Goal: Communication & Community: Answer question/provide support

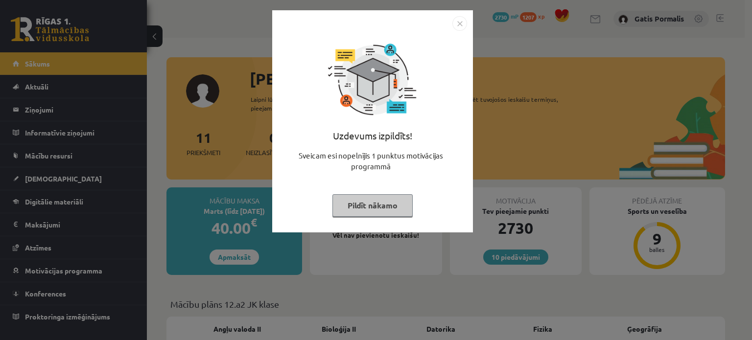
click at [454, 28] on img "Close" at bounding box center [460, 23] width 15 height 15
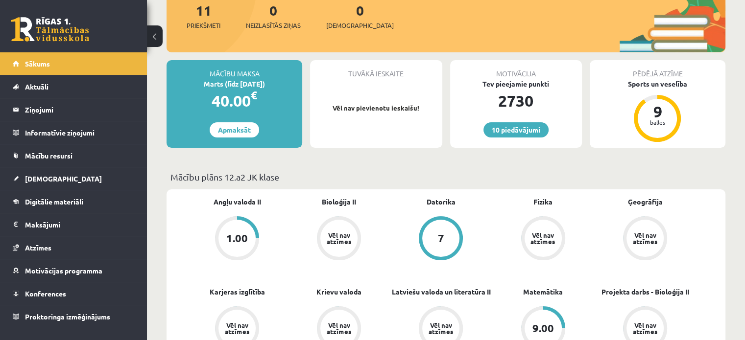
scroll to position [138, 0]
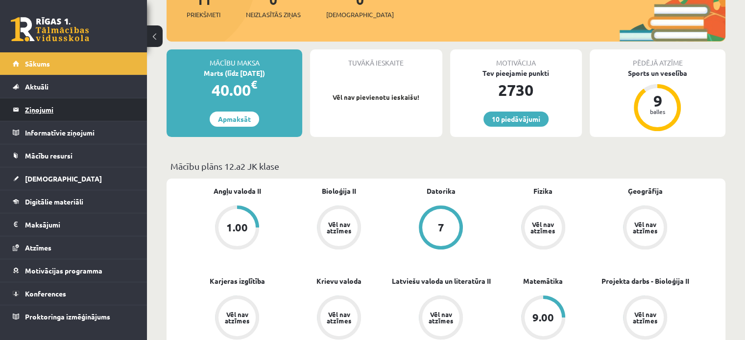
click at [69, 117] on legend "Ziņojumi 0" at bounding box center [80, 109] width 110 height 23
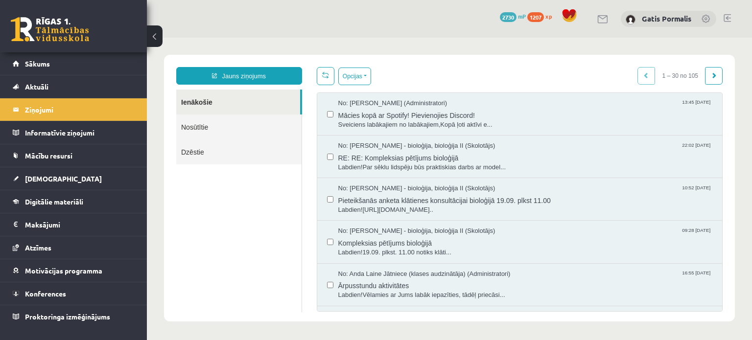
click at [182, 127] on link "Nosūtītie" at bounding box center [238, 127] width 125 height 25
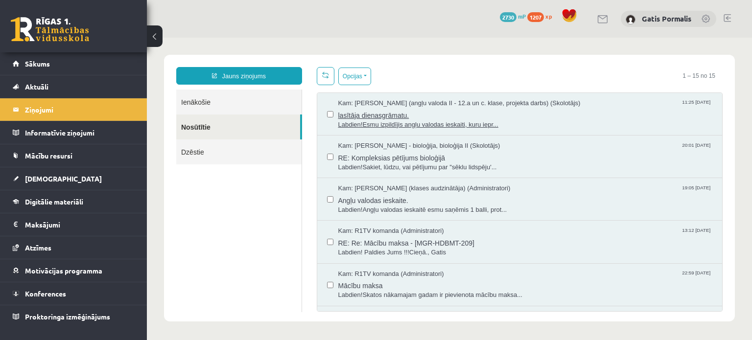
click at [382, 125] on span "Labdien!Esmu izpildījis angļu valodas ieskaiti, kuru iepr..." at bounding box center [525, 124] width 375 height 9
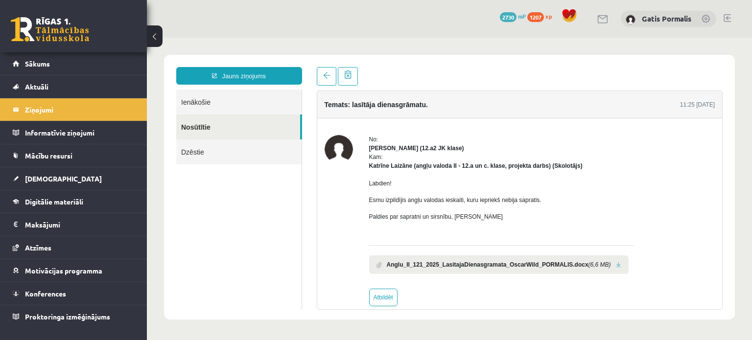
scroll to position [13, 0]
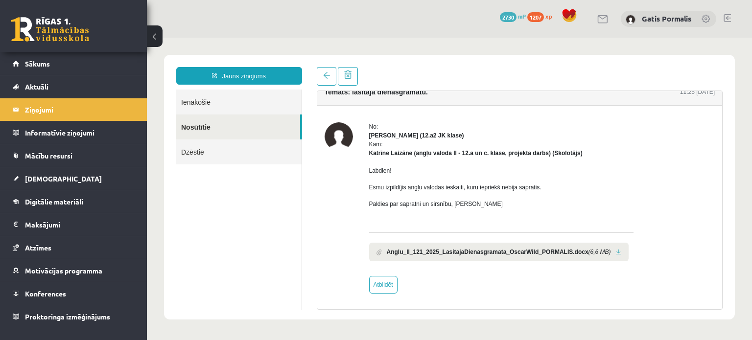
click at [260, 111] on link "Ienākošie" at bounding box center [238, 102] width 125 height 25
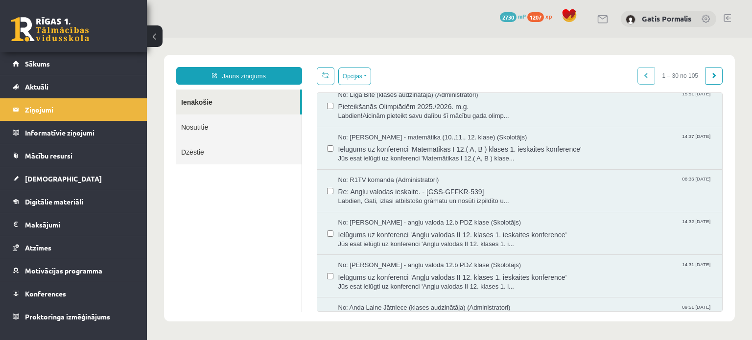
scroll to position [224, 0]
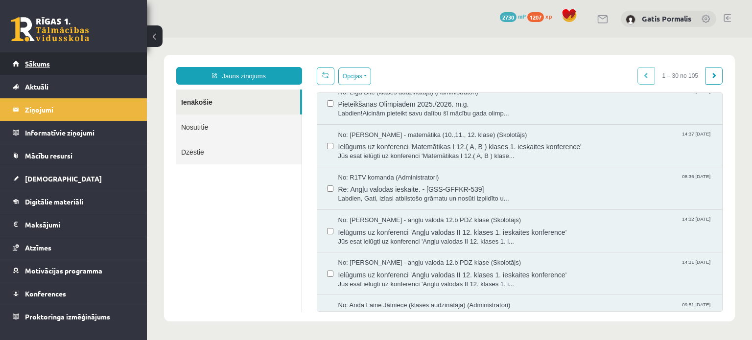
click at [47, 59] on link "Sākums" at bounding box center [74, 63] width 122 height 23
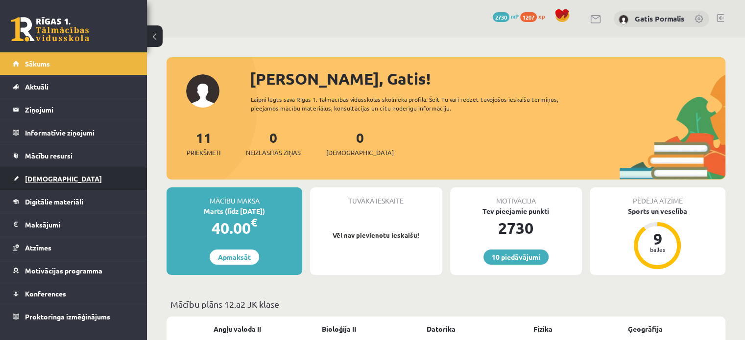
click at [75, 169] on link "[DEMOGRAPHIC_DATA]" at bounding box center [74, 178] width 122 height 23
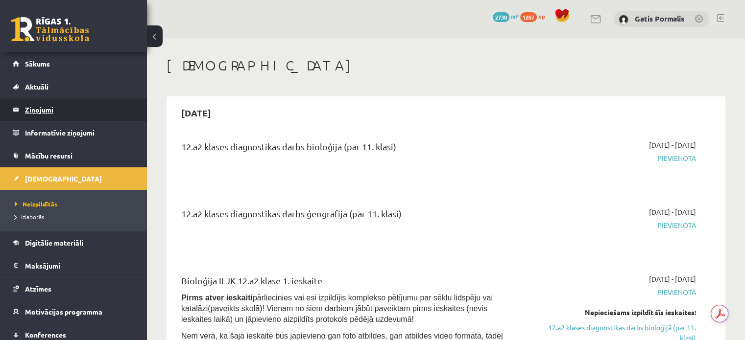
click at [42, 114] on legend "Ziņojumi 0" at bounding box center [80, 109] width 110 height 23
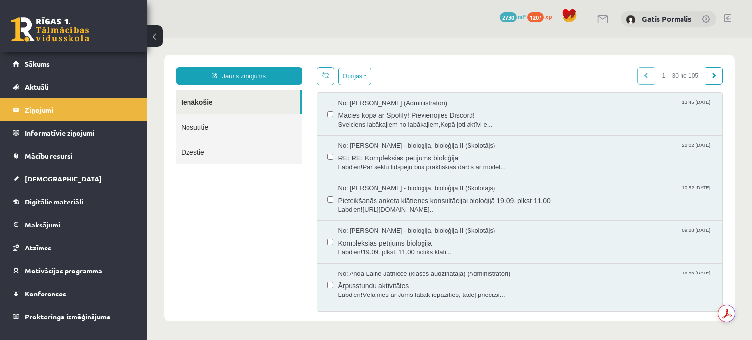
click at [263, 133] on link "Nosūtītie" at bounding box center [238, 127] width 125 height 25
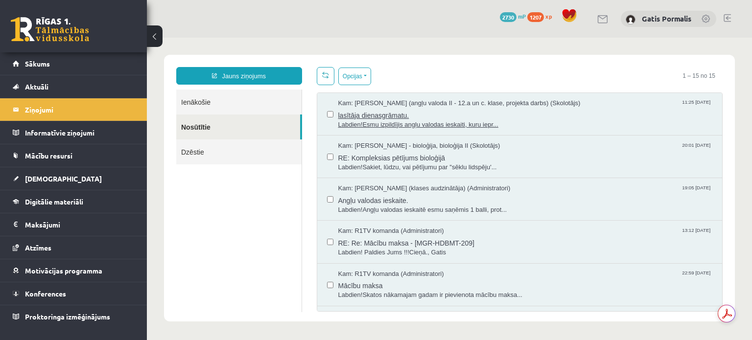
click at [418, 108] on span "lasītāja dienasgrāmatu." at bounding box center [525, 114] width 375 height 12
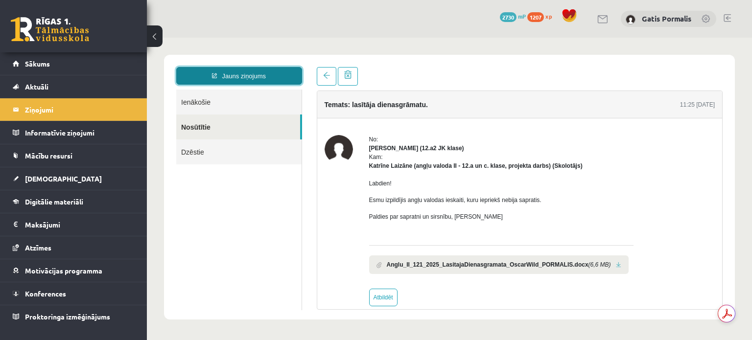
click at [212, 67] on link "Jauns ziņojums" at bounding box center [239, 76] width 126 height 18
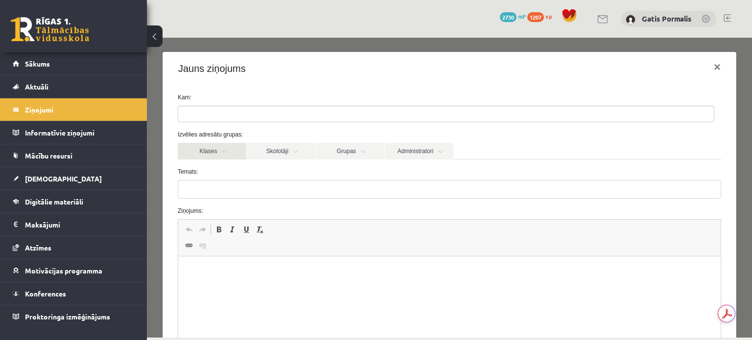
click at [241, 156] on link "Klases" at bounding box center [212, 151] width 69 height 17
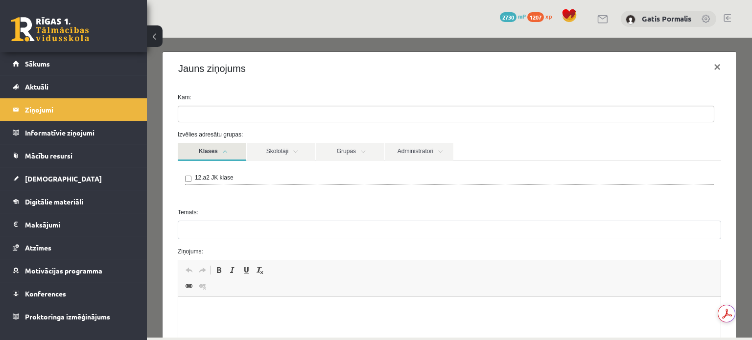
click at [241, 156] on link "Klases" at bounding box center [212, 152] width 69 height 18
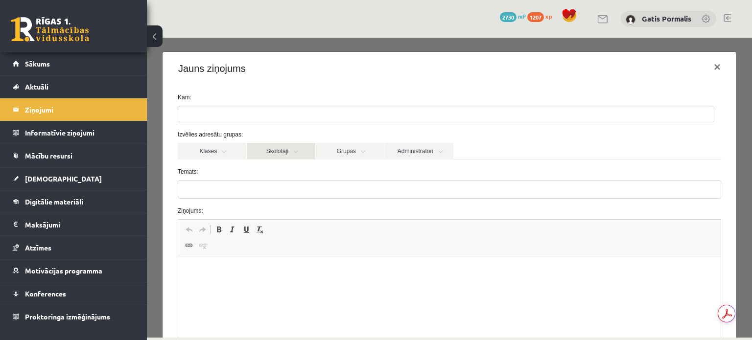
click at [274, 146] on link "Skolotāji" at bounding box center [281, 151] width 69 height 17
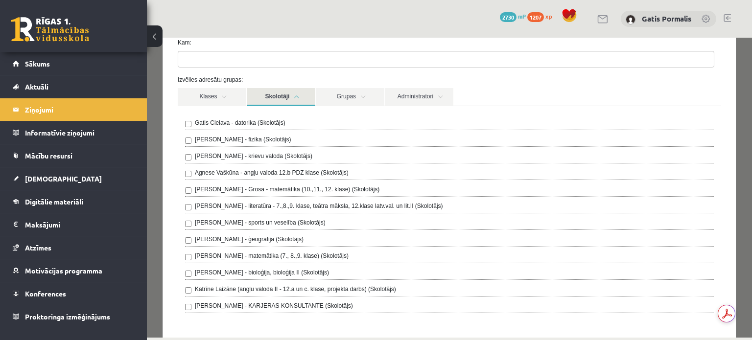
scroll to position [59, 0]
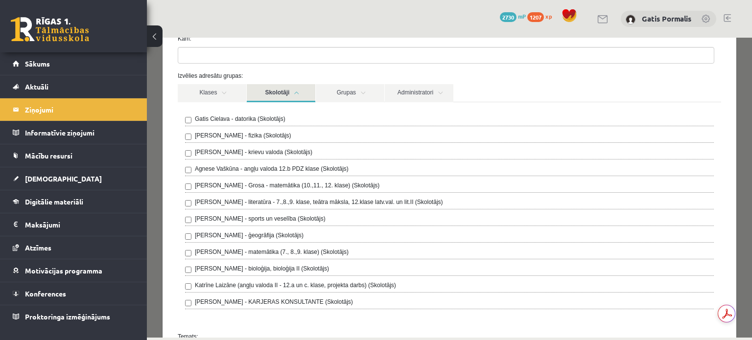
click at [304, 168] on label "Agnese Vaškūna - angļu valoda 12.b PDZ klase (Skolotājs)" at bounding box center [272, 169] width 154 height 9
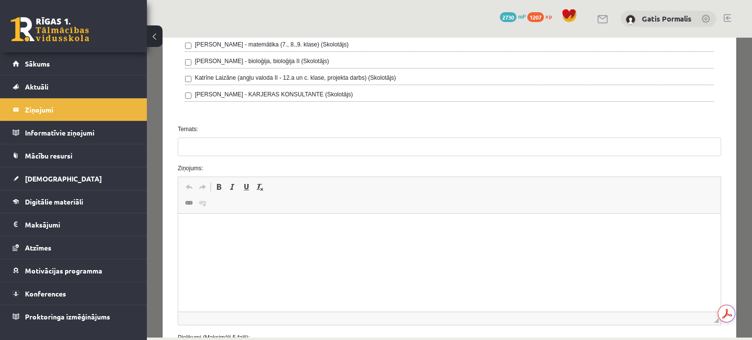
scroll to position [267, 0]
click at [658, 231] on p "Bagātinātā teksta redaktors, wiswyg-editor-47024870757340-1757791304-163" at bounding box center [449, 228] width 523 height 10
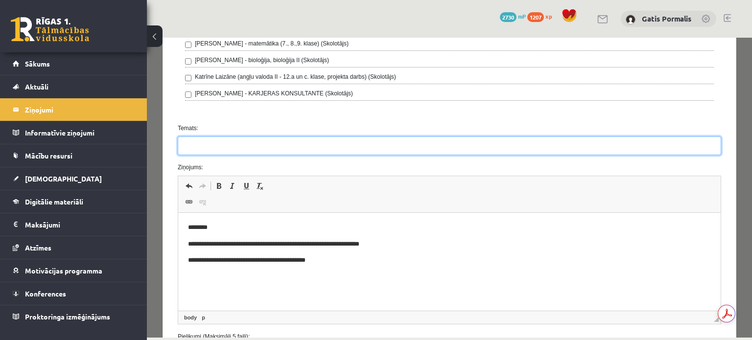
click at [245, 140] on input "Temats:" at bounding box center [450, 146] width 544 height 19
type input "**********"
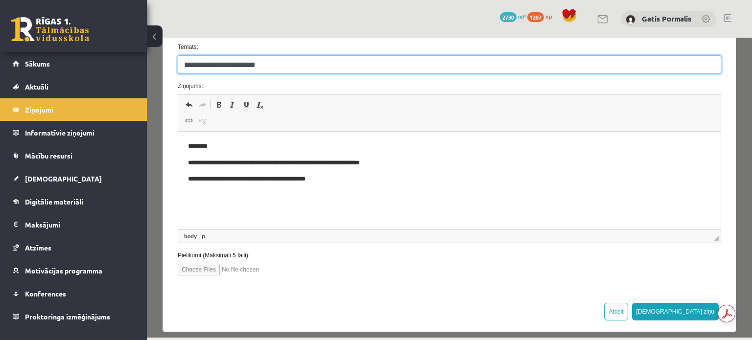
scroll to position [354, 0]
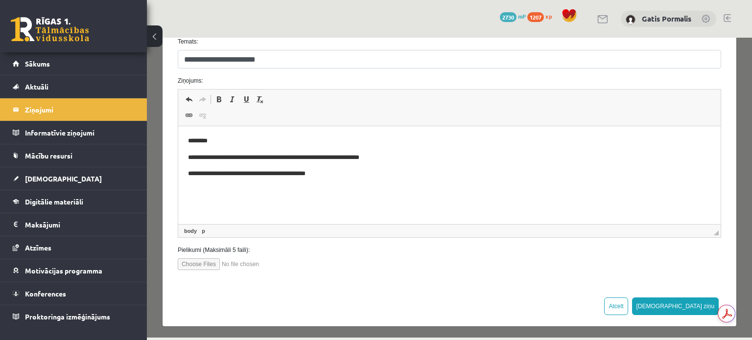
click at [206, 260] on input "file" at bounding box center [233, 265] width 111 height 12
type input "**********"
click at [685, 301] on button "Sūtīt ziņu" at bounding box center [675, 307] width 87 height 18
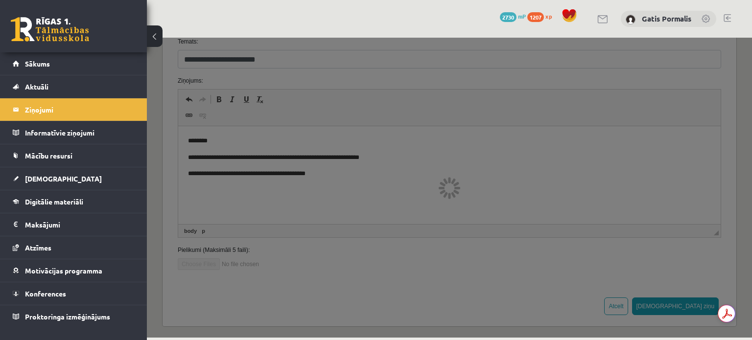
click at [449, 191] on div at bounding box center [449, 188] width 605 height 300
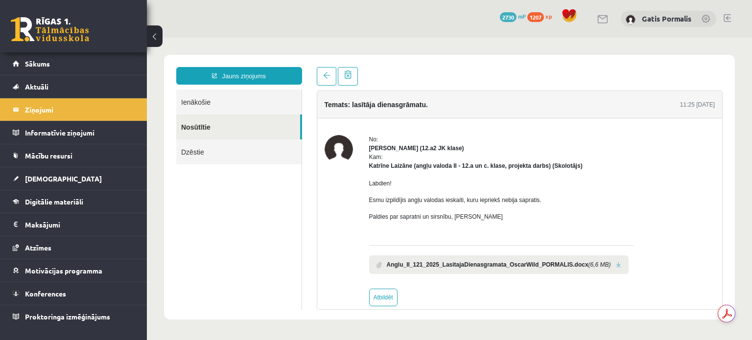
scroll to position [0, 0]
click at [352, 81] on link at bounding box center [348, 76] width 20 height 19
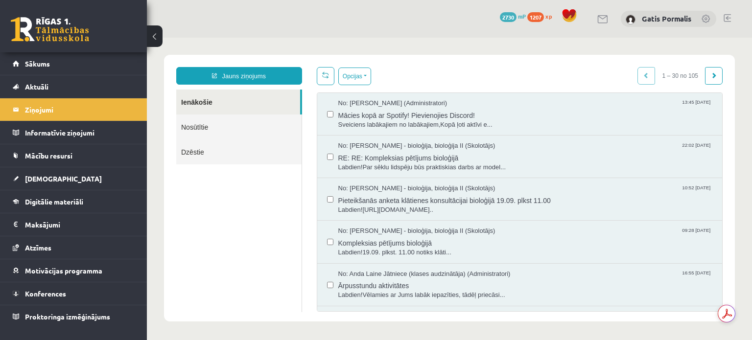
click at [284, 130] on link "Nosūtītie" at bounding box center [238, 127] width 125 height 25
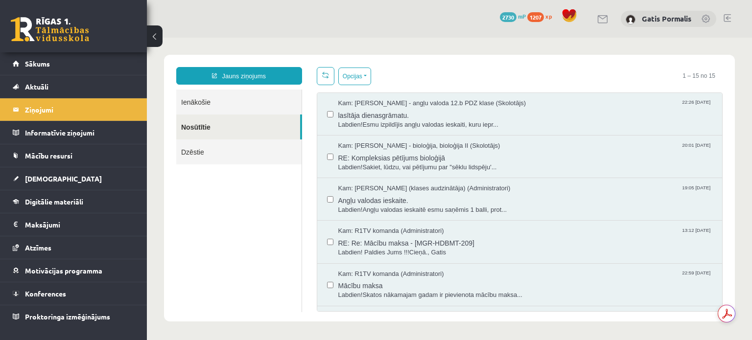
drag, startPoint x: 279, startPoint y: 107, endPoint x: 264, endPoint y: 97, distance: 18.1
click at [264, 97] on link "Ienākošie" at bounding box center [238, 102] width 125 height 25
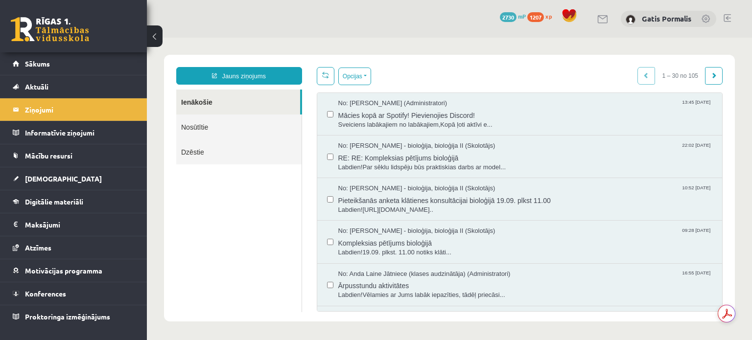
click at [259, 103] on html "Jauns ziņojums Ienākošie Nosūtītie Dzēstie ********* ********* ******* Opcijas …" at bounding box center [449, 188] width 605 height 301
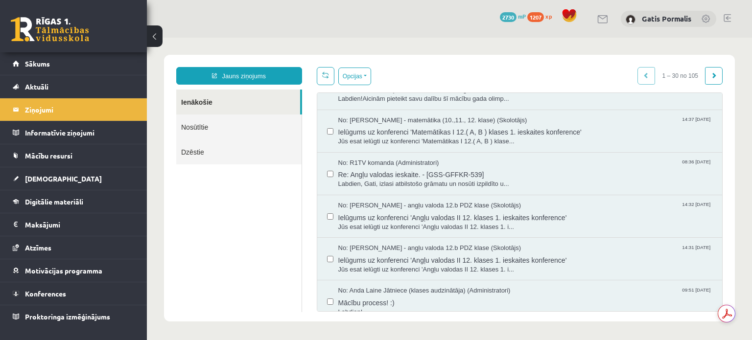
scroll to position [249, 0]
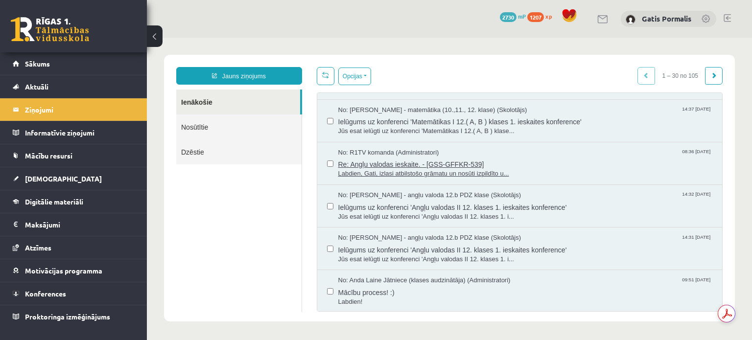
click at [505, 157] on span "Re: Angļu valodas ieskaite. - [GSS-GFFKR-539]" at bounding box center [525, 163] width 375 height 12
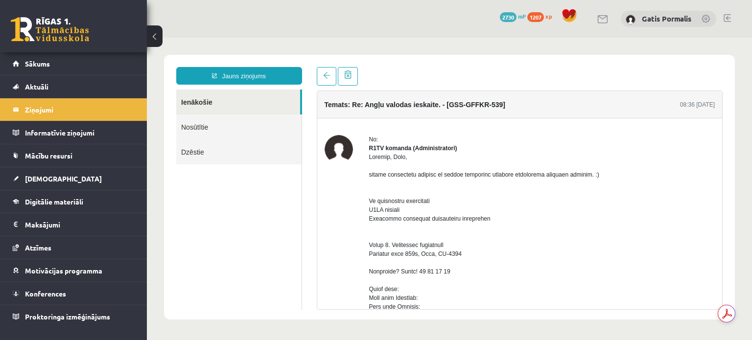
scroll to position [0, 0]
drag, startPoint x: 511, startPoint y: 184, endPoint x: 601, endPoint y: 188, distance: 90.2
click at [194, 102] on link "Ienākošie" at bounding box center [238, 102] width 124 height 25
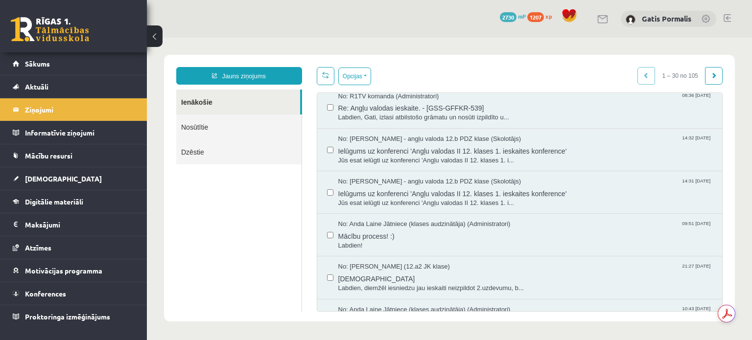
scroll to position [307, 0]
click at [717, 313] on div "Jauns ziņojums Ienākošie Nosūtītie Dzēstie ********* ********* ******* Opcijas …" at bounding box center [449, 188] width 571 height 267
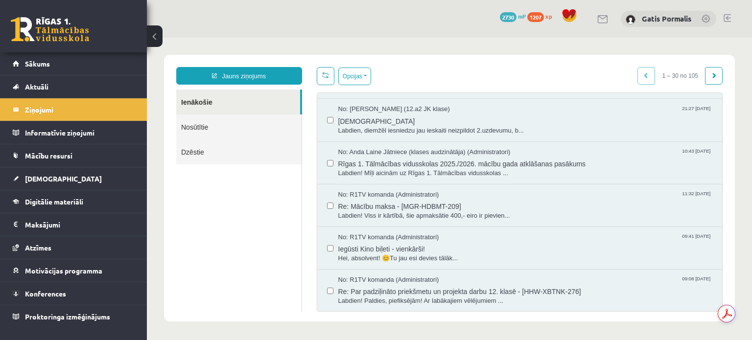
scroll to position [464, 0]
click at [706, 91] on div "Opcijas Atzīmēt visus ziņojumus Atcelt izvēlētos Atzīmēt visus kā lasītus Atzīm…" at bounding box center [520, 189] width 421 height 245
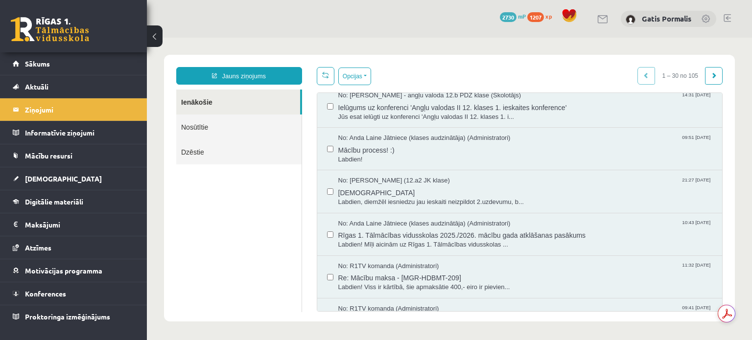
scroll to position [385, 0]
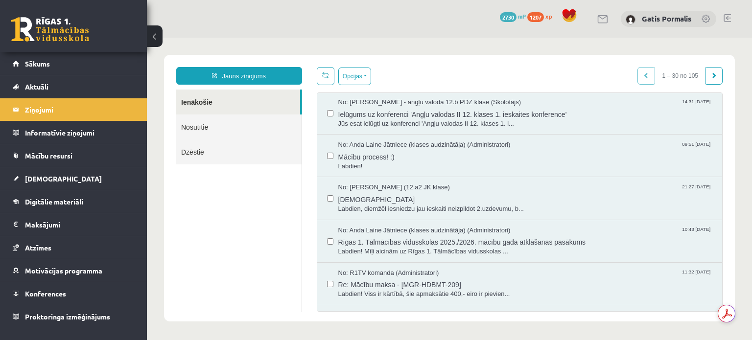
click at [707, 93] on div "No: Agnese Vaškūna - angļu valoda 12.b PDZ klase (Skolotājs) 14:31 08/09/2025 I…" at bounding box center [520, 113] width 406 height 43
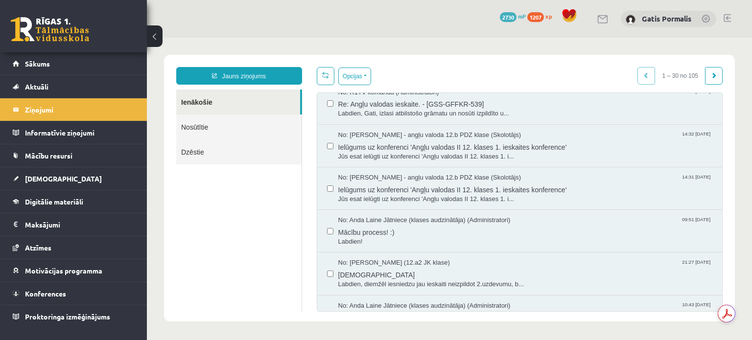
scroll to position [300, 0]
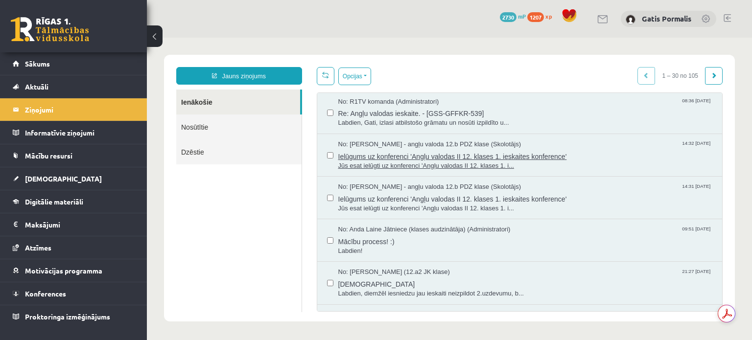
click at [449, 153] on span "Ielūgums uz konferenci 'Angļu valodas II 12. klases 1. ieskaites konference'" at bounding box center [525, 155] width 375 height 12
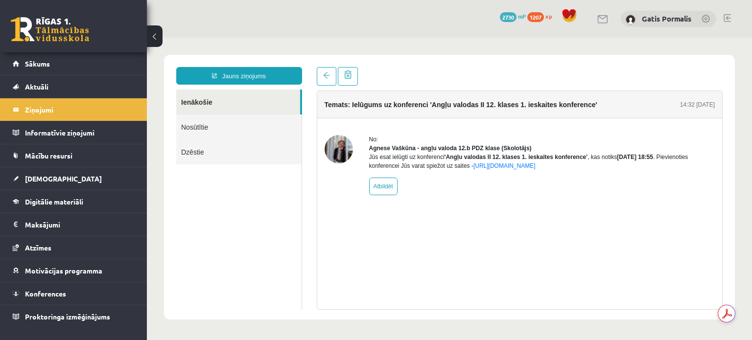
scroll to position [0, 0]
click at [208, 104] on link "Ienākošie" at bounding box center [238, 102] width 124 height 25
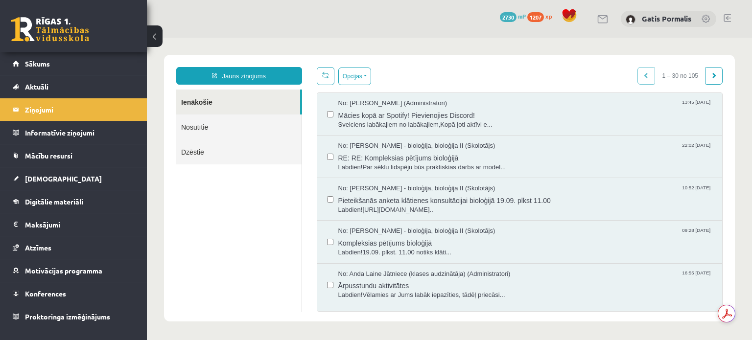
click at [298, 112] on link "Ienākošie" at bounding box center [238, 102] width 124 height 25
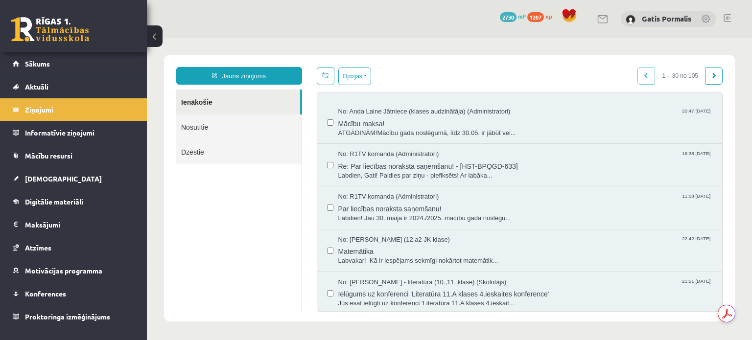
scroll to position [710, 0]
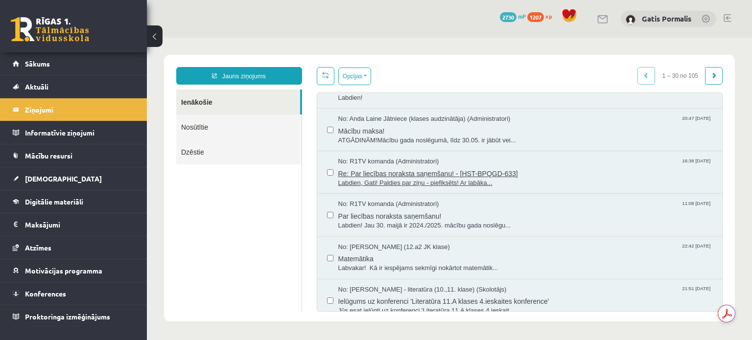
click at [411, 169] on span "Re: Par liecības noraksta saņemšanu! - [HST-BPQGD-633]" at bounding box center [525, 173] width 375 height 12
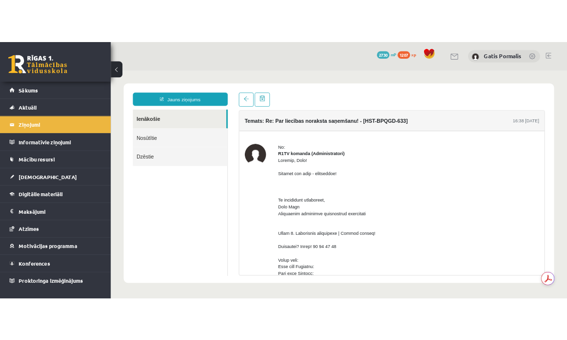
scroll to position [0, 0]
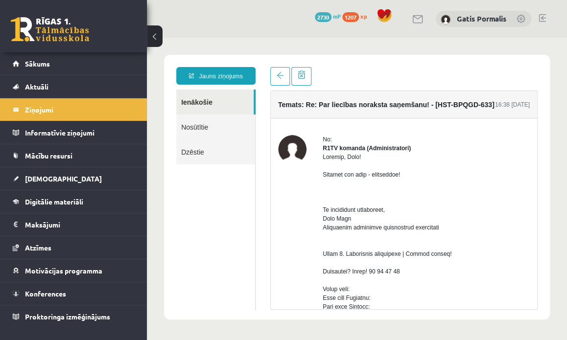
drag, startPoint x: 571, startPoint y: 267, endPoint x: 718, endPoint y: 305, distance: 152.6
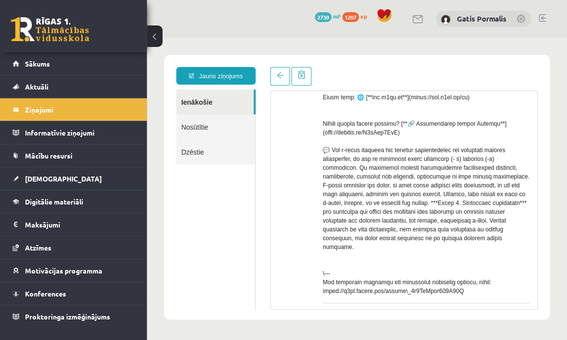
scroll to position [358, 0]
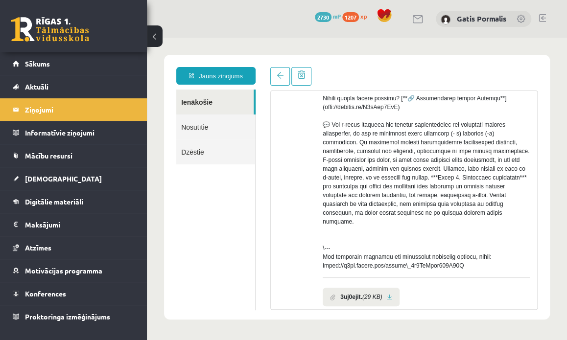
click at [341, 299] on b "3uj0ejit." at bounding box center [351, 297] width 22 height 9
click at [392, 298] on link at bounding box center [389, 297] width 5 height 6
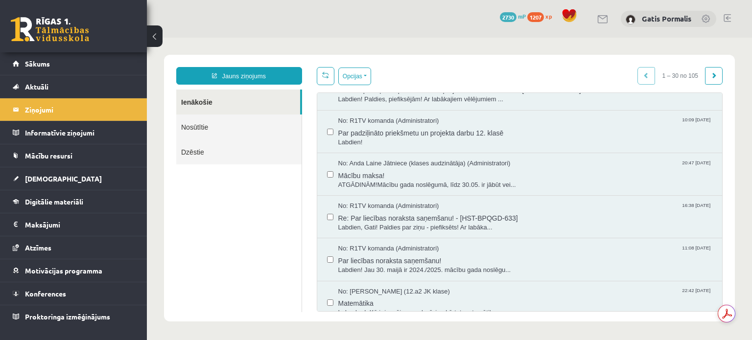
scroll to position [682, 0]
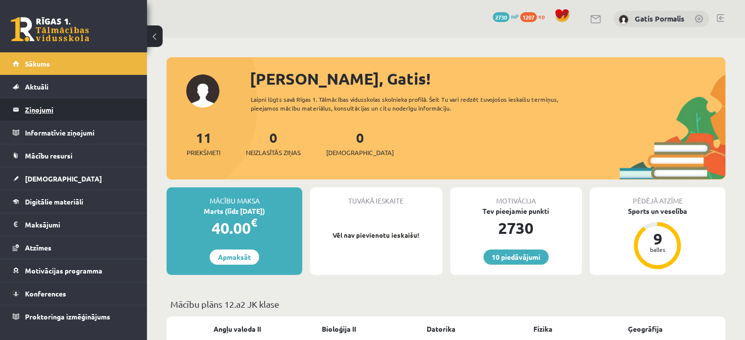
click at [43, 115] on legend "Ziņojumi 0" at bounding box center [80, 109] width 110 height 23
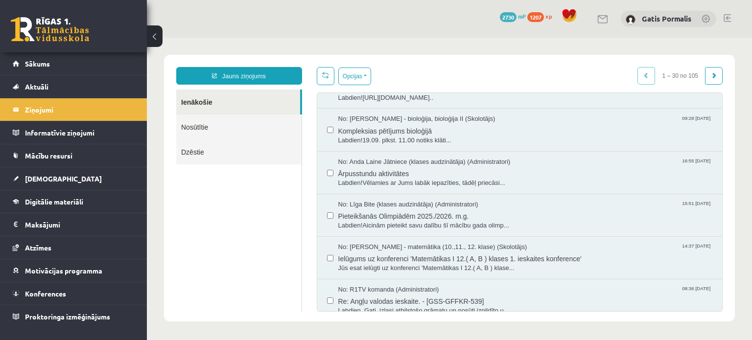
scroll to position [102, 0]
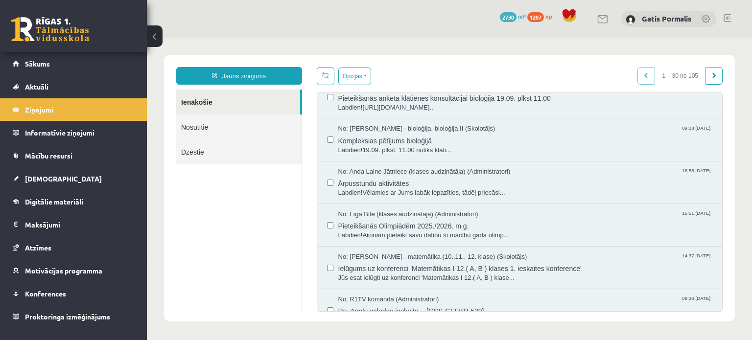
click at [715, 147] on div "Opcijas Atzīmēt visus ziņojumus Atcelt izvēlētos Atzīmēt visus kā lasītus Atzīm…" at bounding box center [520, 189] width 421 height 245
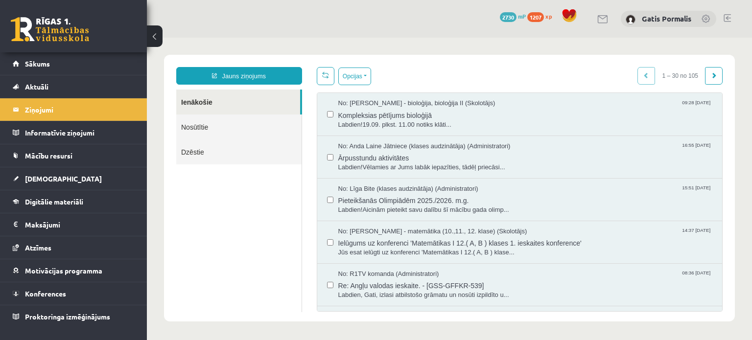
scroll to position [120, 0]
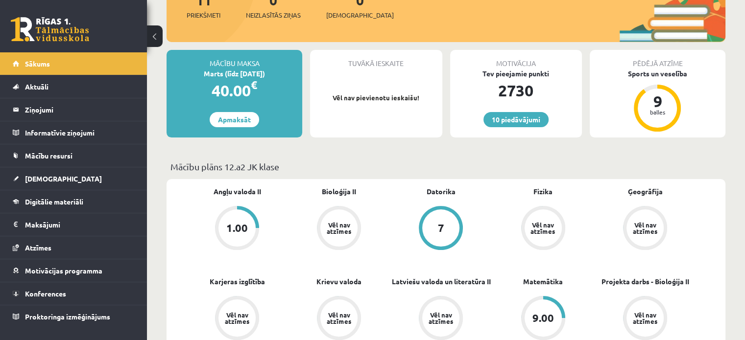
scroll to position [135, 0]
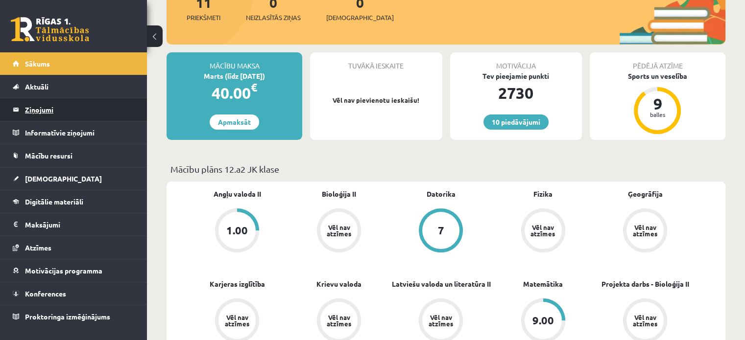
click at [51, 114] on legend "Ziņojumi 0" at bounding box center [80, 109] width 110 height 23
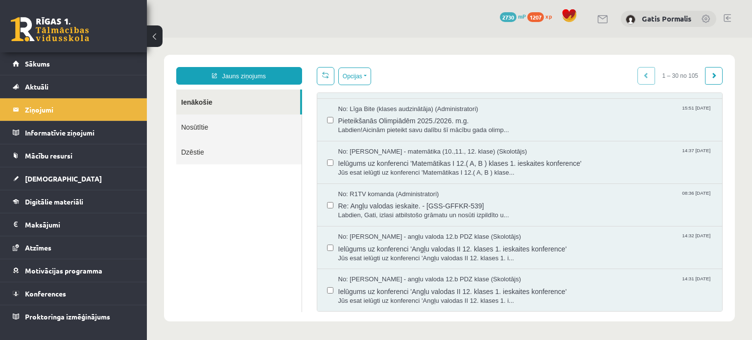
scroll to position [210, 0]
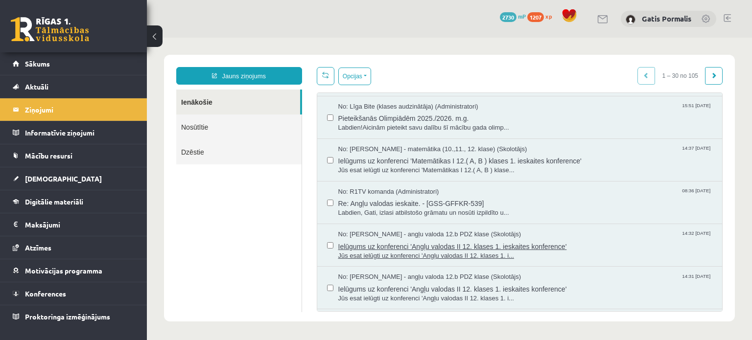
click at [591, 252] on span "Jūs esat ielūgti uz konferenci 'Angļu valodas II 12. klases 1. i..." at bounding box center [525, 256] width 375 height 9
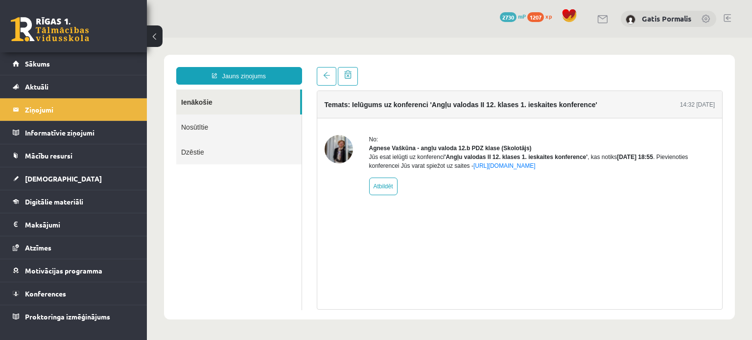
scroll to position [0, 0]
click at [263, 127] on link "Nosūtītie" at bounding box center [238, 127] width 125 height 25
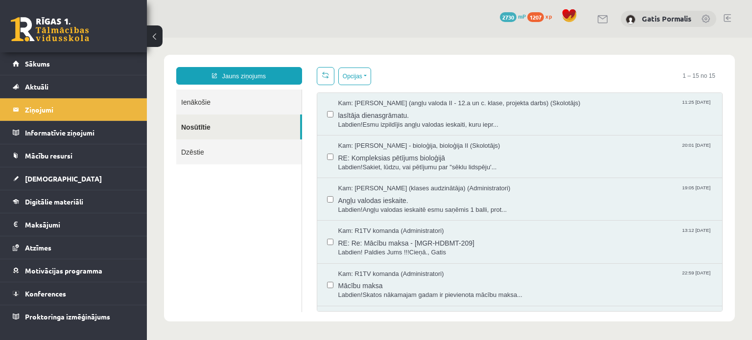
click at [277, 143] on link "Dzēstie" at bounding box center [238, 152] width 125 height 25
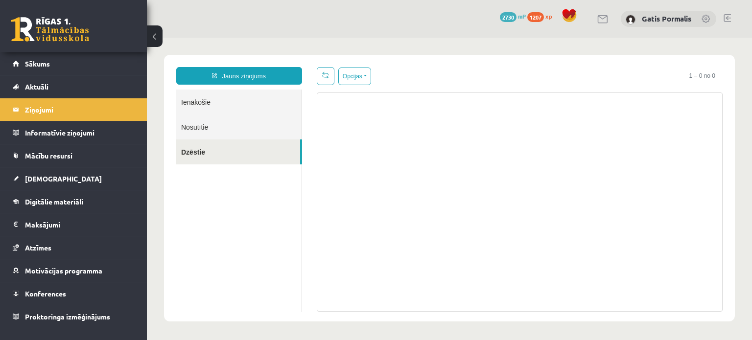
click at [272, 131] on link "Nosūtītie" at bounding box center [238, 127] width 125 height 25
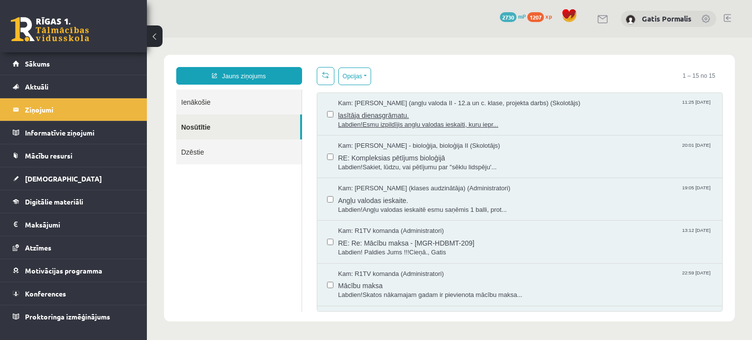
click at [386, 117] on span "lasītāja dienasgrāmatu." at bounding box center [525, 114] width 375 height 12
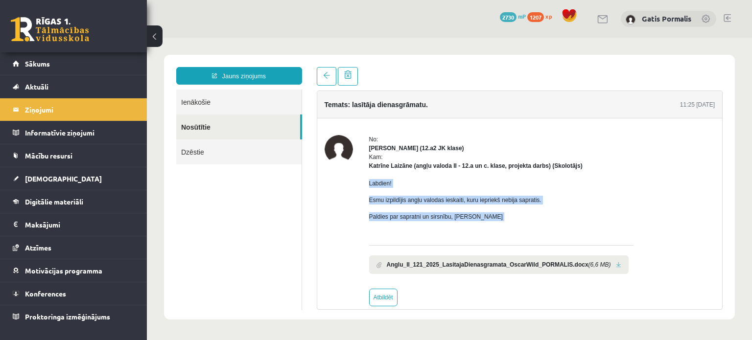
drag, startPoint x: 360, startPoint y: 181, endPoint x: 522, endPoint y: 232, distance: 169.5
click at [522, 232] on div "No: Gatis Pormalis (12.a2 JK klase) Kam: Katrīne Laizāne (angļu valoda II - 12.…" at bounding box center [520, 220] width 391 height 171
copy div "Labdien! Esmu izpildījis angļu valodas ieskaiti, kuru iepriekš nebija sapratis.…"
click at [442, 231] on div "Labdien! Esmu izpildījis angļu valodas ieskaiti, kuru iepriekš nebija sapratis.…" at bounding box center [501, 204] width 264 height 68
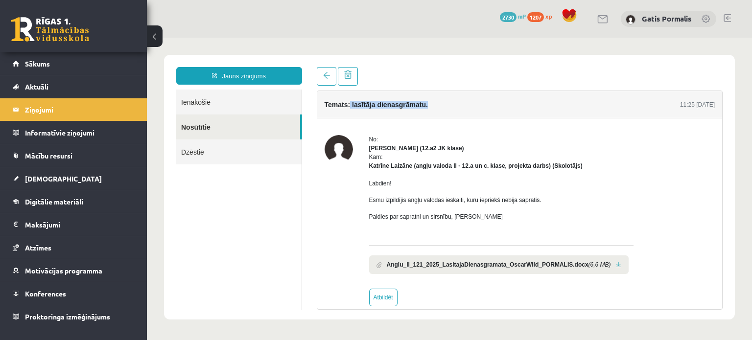
drag, startPoint x: 349, startPoint y: 103, endPoint x: 484, endPoint y: 96, distance: 134.9
click at [484, 96] on div "Temats: lasītāja dienasgrāmatu. 11:25 12/09/2025" at bounding box center [520, 104] width 406 height 27
copy h4 "lasītāja dienasgrāmatu."
click at [616, 264] on link at bounding box center [618, 265] width 5 height 6
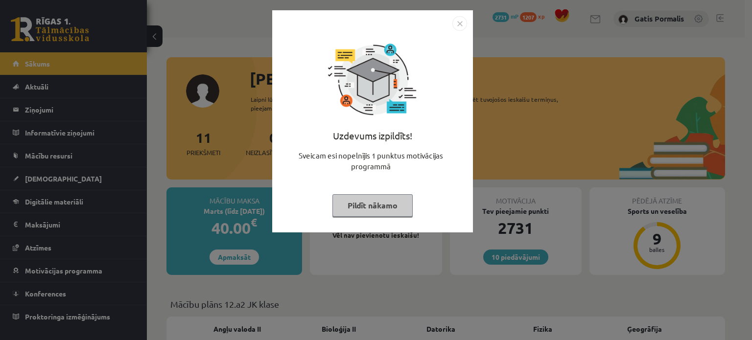
click at [458, 24] on img "Close" at bounding box center [460, 23] width 15 height 15
